Goal: Task Accomplishment & Management: Complete application form

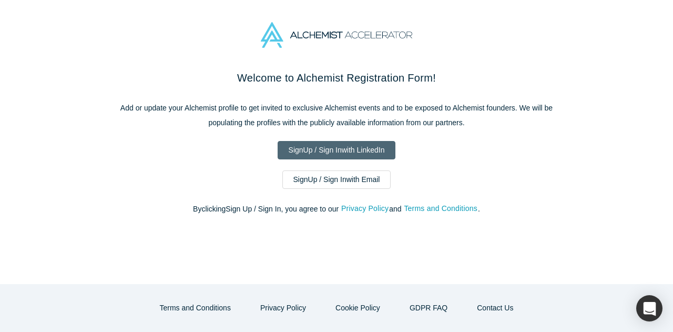
click at [350, 156] on link "Sign Up / Sign In with LinkedIn" at bounding box center [337, 150] width 118 height 18
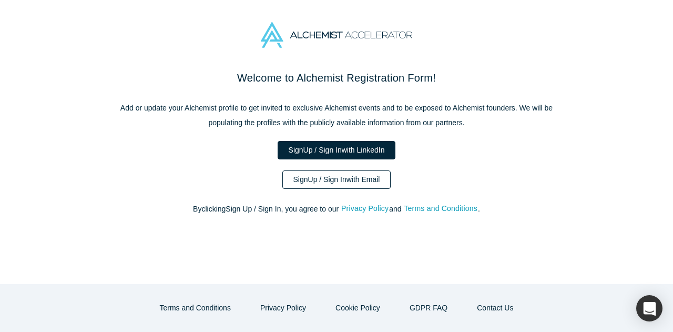
click at [369, 176] on link "Sign Up / Sign In with Email" at bounding box center [336, 179] width 109 height 18
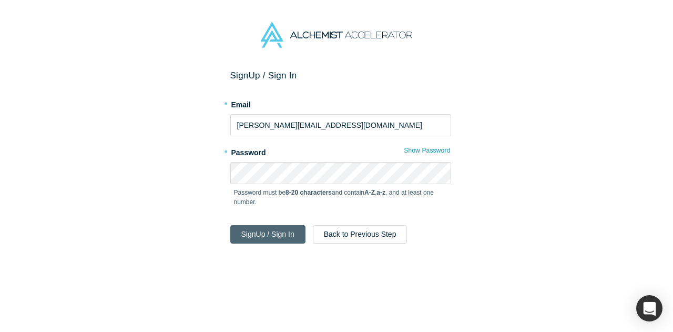
click at [280, 237] on button "Sign Up / Sign In" at bounding box center [267, 234] width 75 height 18
